Goal: Find contact information: Find contact information

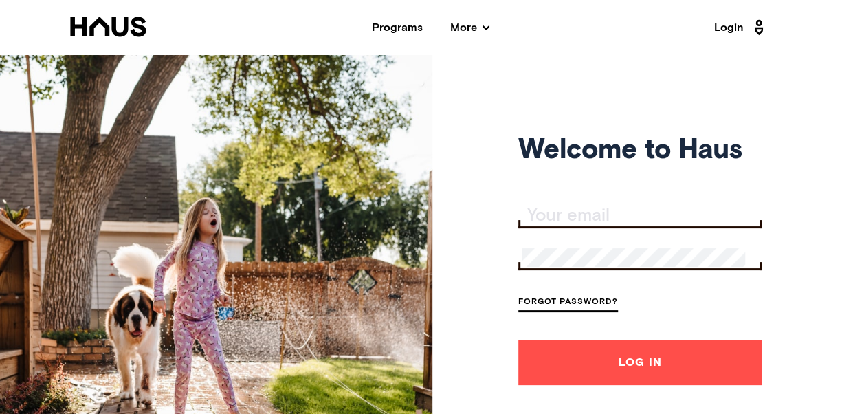
scroll to position [206, 0]
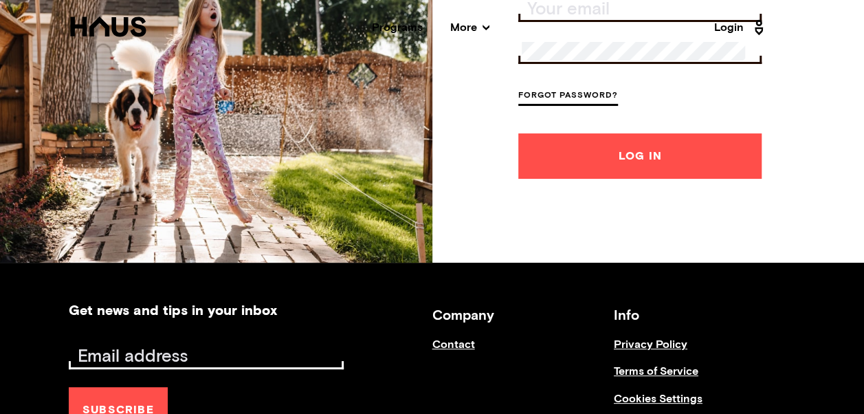
click at [442, 341] on link "Contact" at bounding box center [522, 351] width 181 height 27
click at [444, 344] on link "Contact" at bounding box center [522, 351] width 181 height 27
click at [653, 396] on link "Cookies Settings" at bounding box center [704, 406] width 181 height 27
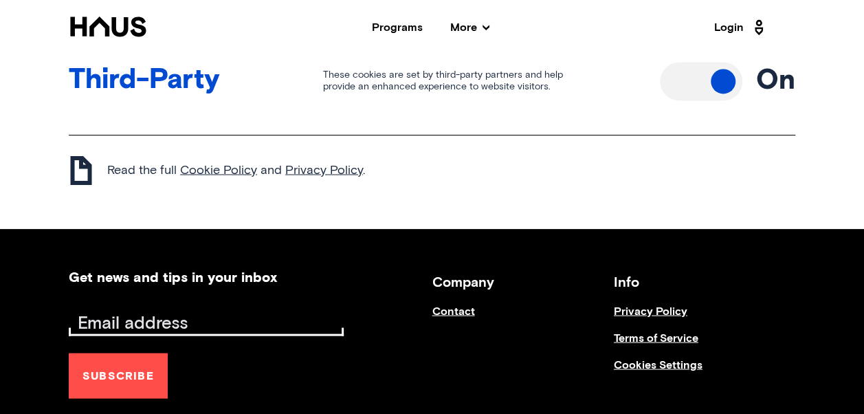
scroll to position [1169, 0]
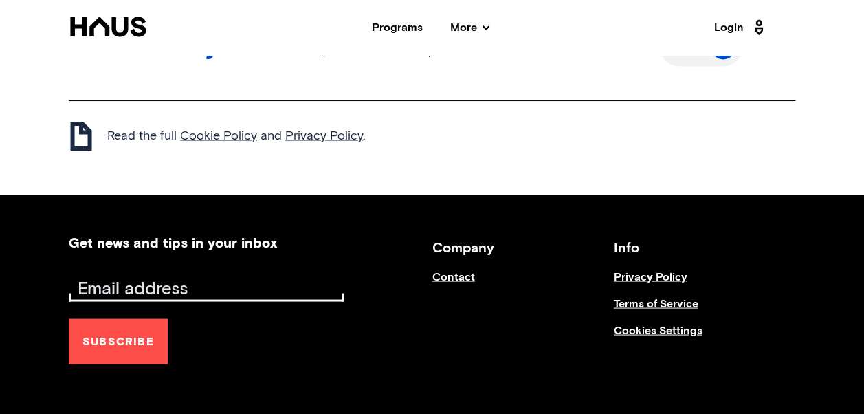
click at [181, 283] on input "Email address" at bounding box center [208, 288] width 272 height 19
click at [154, 283] on input "Email address" at bounding box center [208, 288] width 272 height 19
type input "[EMAIL_ADDRESS][DOMAIN_NAME]"
click at [463, 272] on link "Contact" at bounding box center [522, 283] width 181 height 27
click at [617, 246] on h3 "Info" at bounding box center [704, 248] width 181 height 24
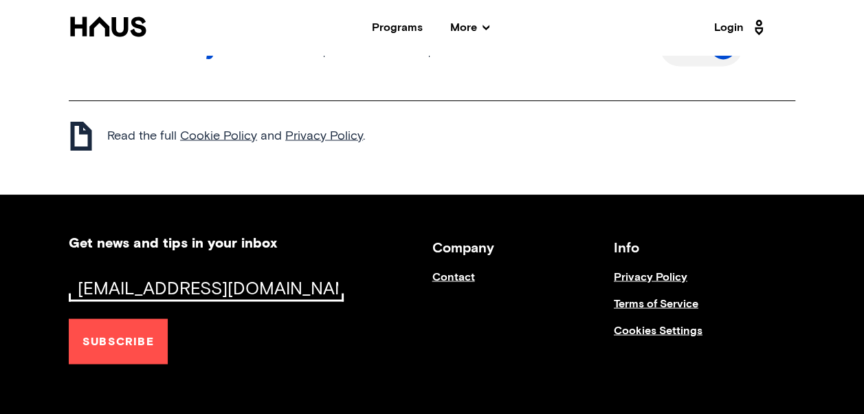
click at [632, 275] on link "Privacy Policy" at bounding box center [704, 283] width 181 height 27
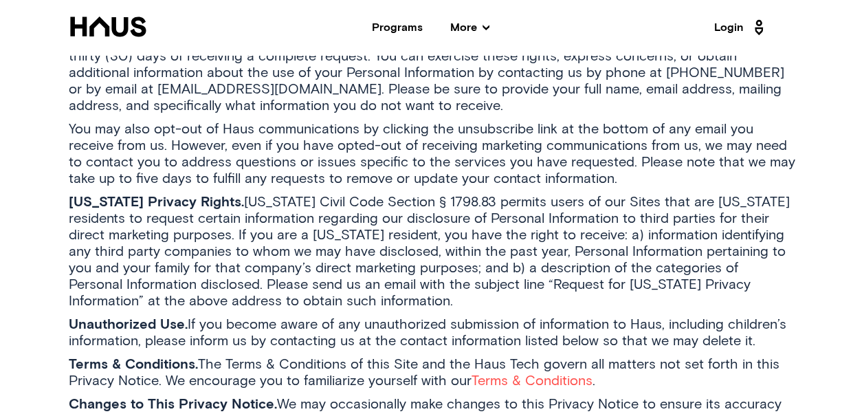
scroll to position [4331, 0]
